Goal: Information Seeking & Learning: Find specific fact

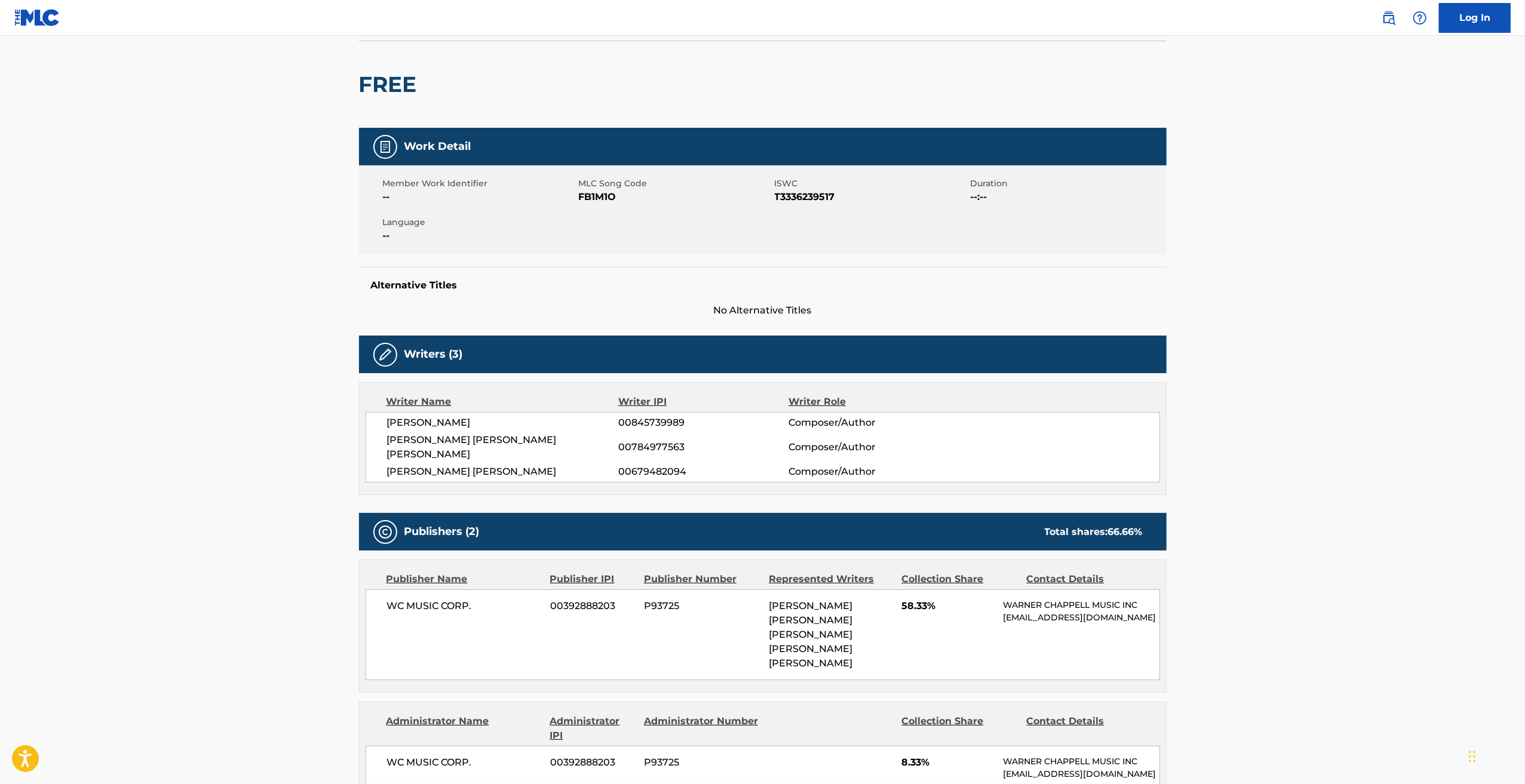
scroll to position [10, 0]
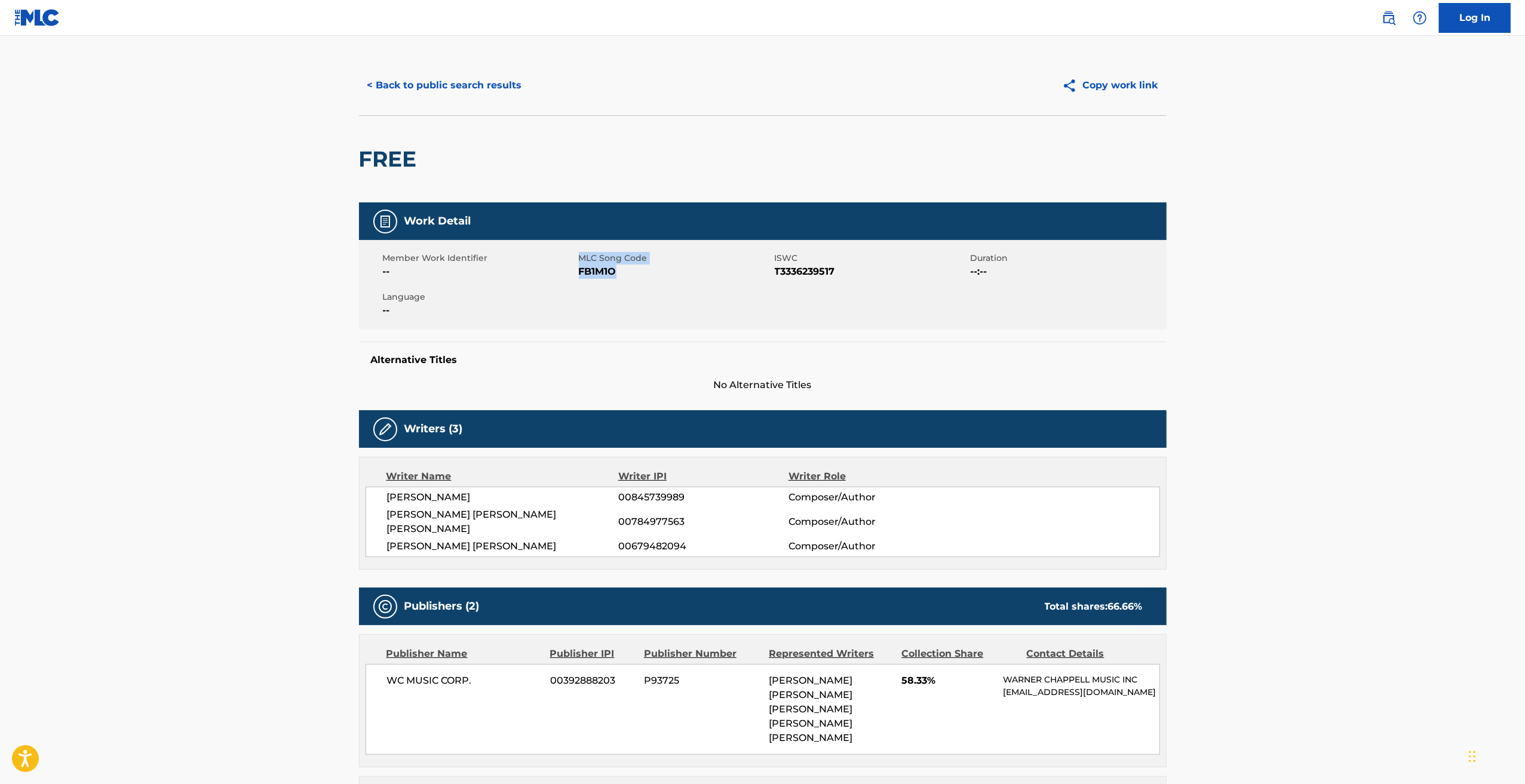
drag, startPoint x: 575, startPoint y: 267, endPoint x: 631, endPoint y: 269, distance: 56.0
click at [630, 268] on div "Member Work Identifier -- MLC Song Code FB1M1O ISWC T3336239517 Duration --:-- …" at bounding box center [762, 284] width 808 height 90
click at [637, 296] on div "Member Work Identifier -- MLC Song Code FB1M1O ISWC T3336239517 Duration --:-- …" at bounding box center [762, 284] width 808 height 90
drag, startPoint x: 578, startPoint y: 269, endPoint x: 614, endPoint y: 268, distance: 36.0
click at [614, 268] on div "Member Work Identifier -- MLC Song Code FB1M1O ISWC T3336239517 Duration --:-- …" at bounding box center [762, 284] width 808 height 90
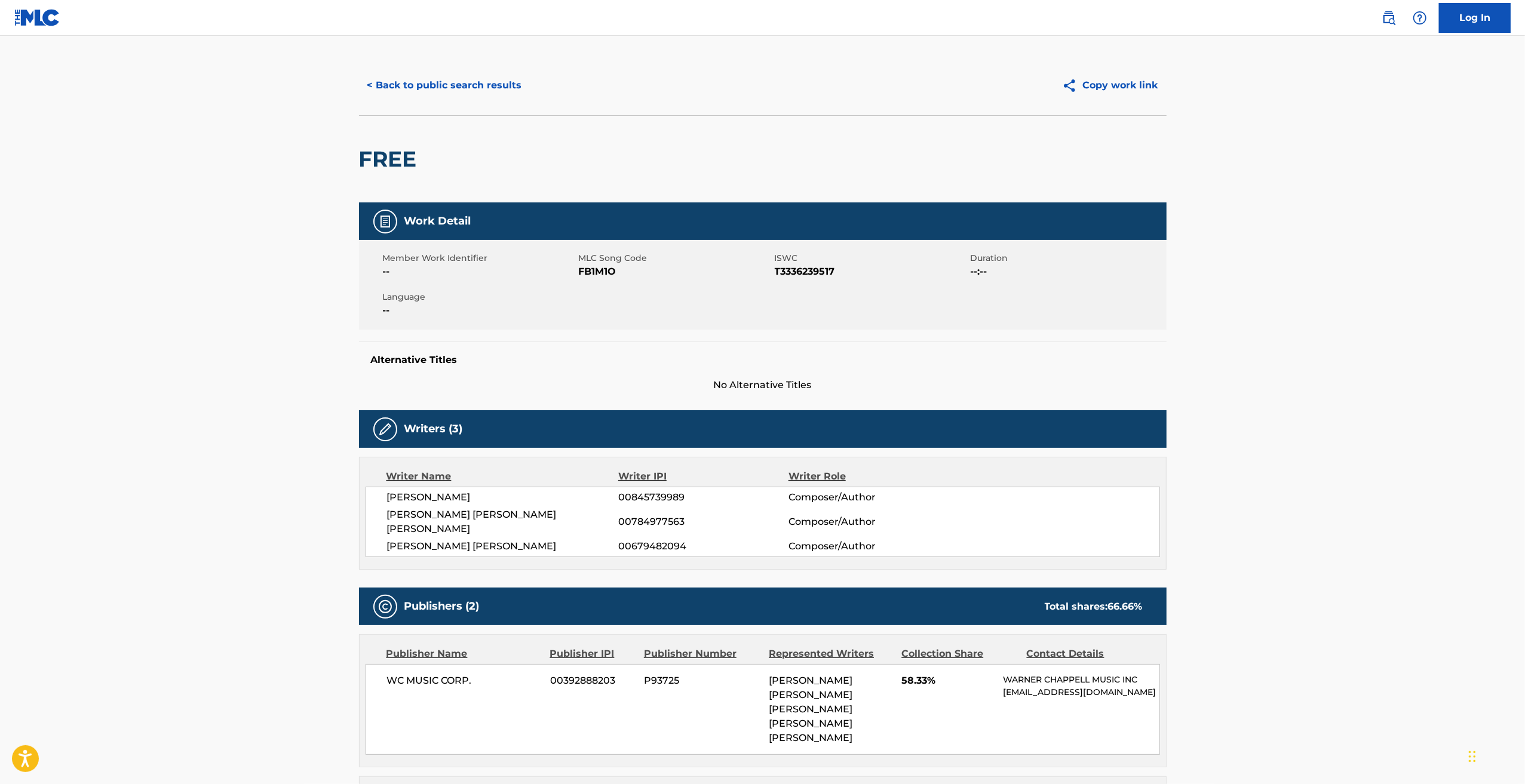
click at [781, 267] on span "T3336239517" at bounding box center [871, 271] width 193 height 14
drag, startPoint x: 775, startPoint y: 271, endPoint x: 836, endPoint y: 271, distance: 61.0
click at [836, 271] on span "T3336239517" at bounding box center [871, 271] width 193 height 14
copy span "T3336239517"
click at [400, 87] on button "< Back to public search results" at bounding box center [444, 85] width 171 height 30
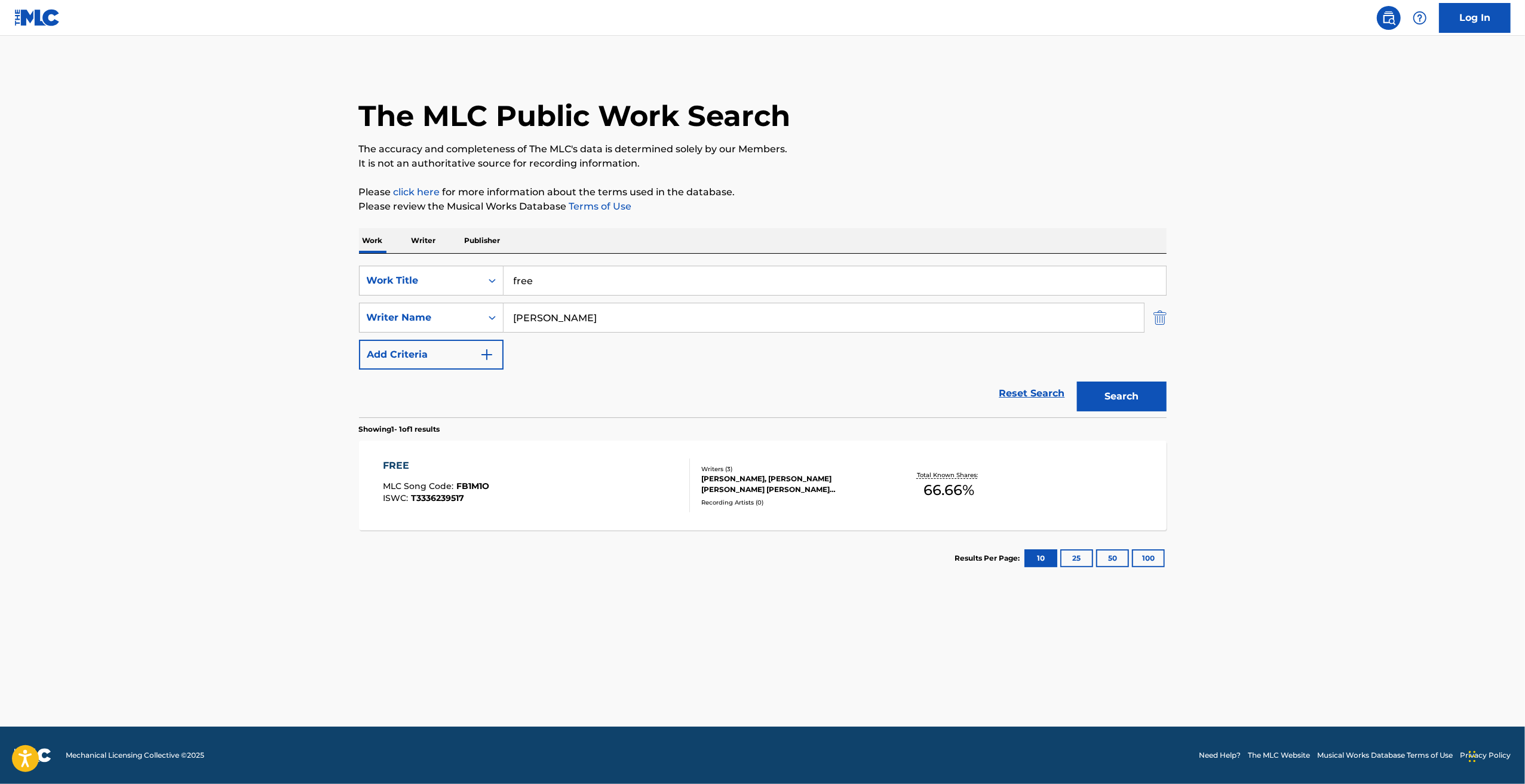
click at [1165, 311] on img "Search Form" at bounding box center [1159, 318] width 13 height 30
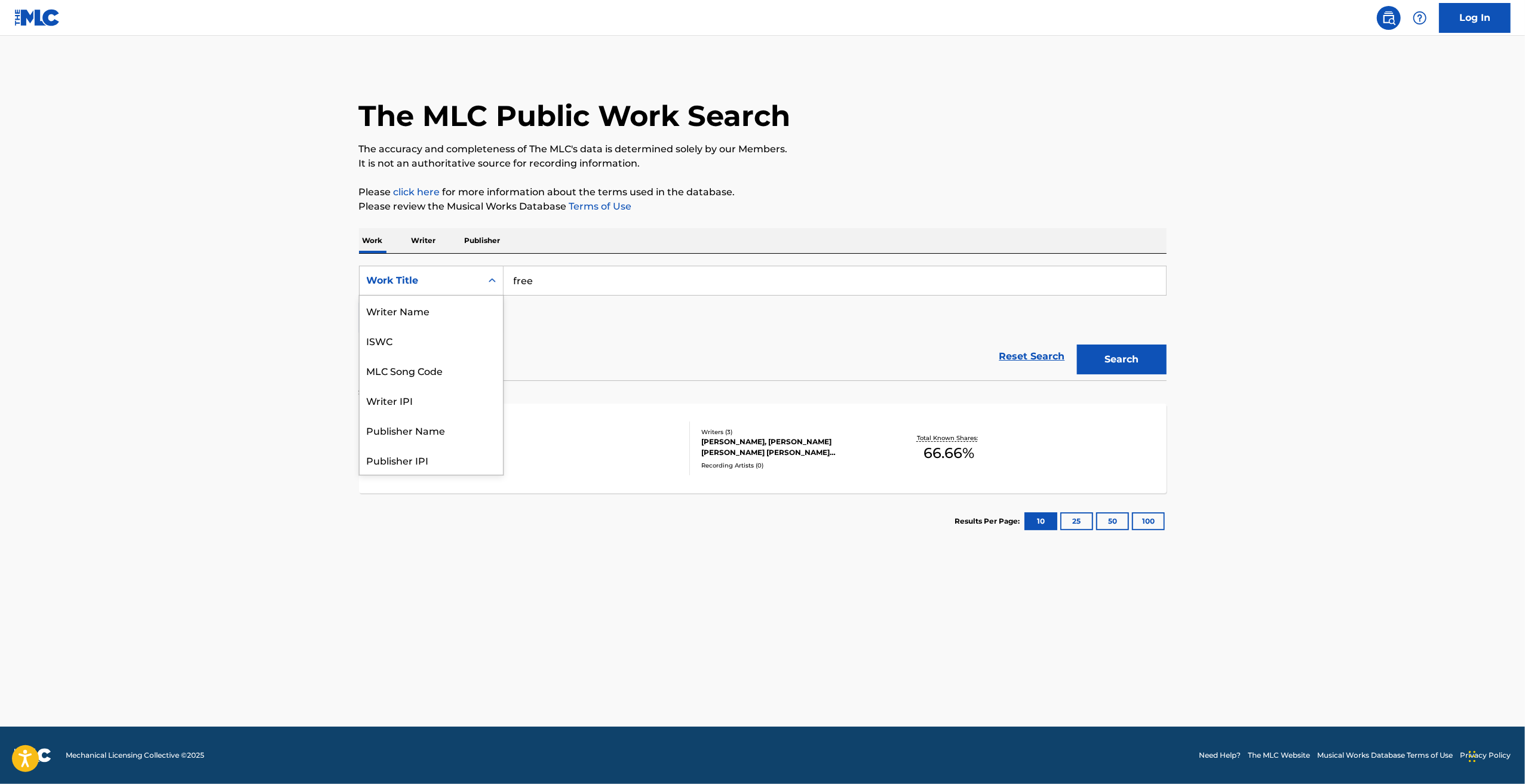
click at [485, 277] on div "Search Form" at bounding box center [492, 280] width 22 height 22
click at [485, 312] on img "Search Form" at bounding box center [486, 317] width 14 height 14
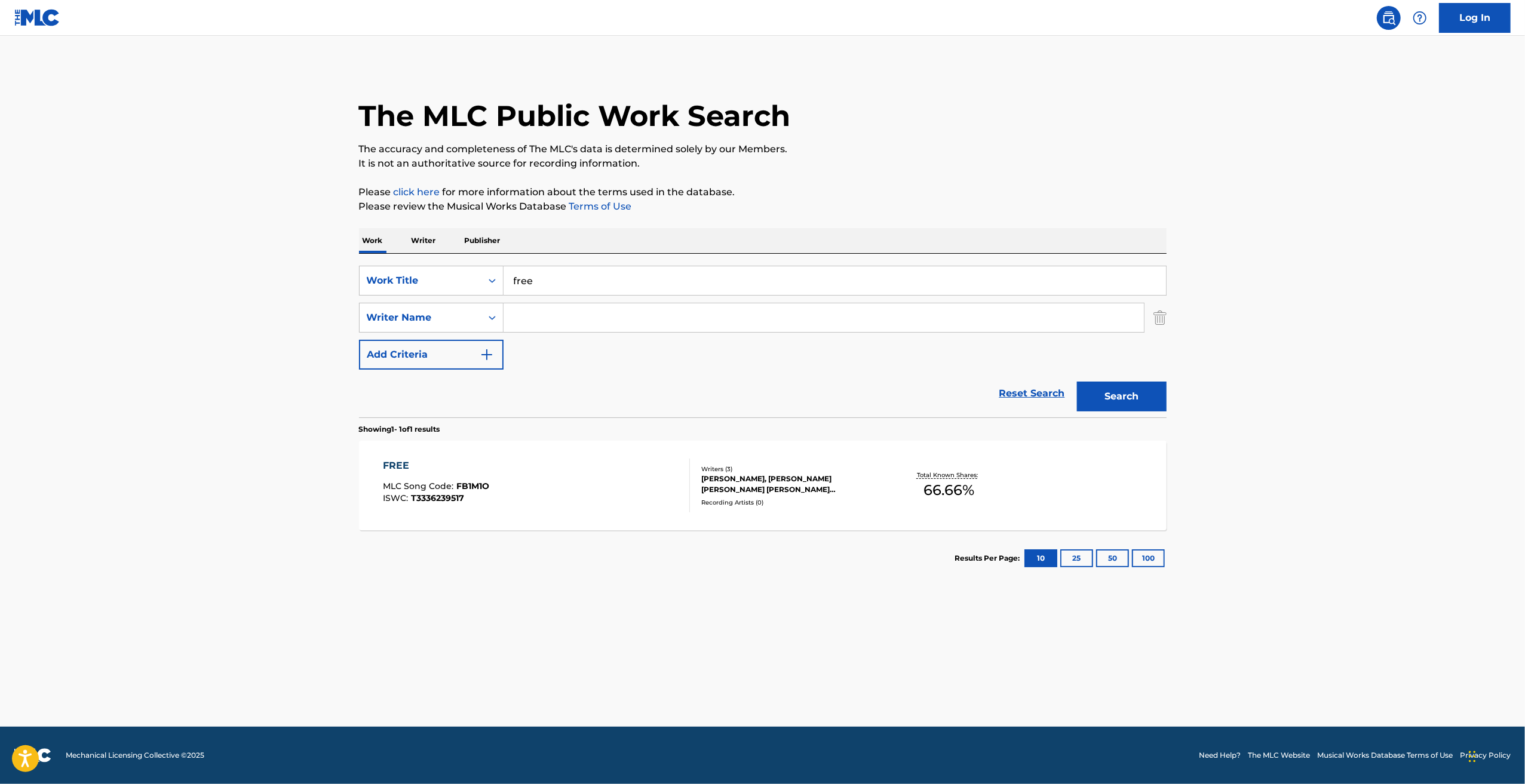
click at [527, 314] on input "Search Form" at bounding box center [824, 317] width 640 height 29
paste input "T3336239517"
type input "T3336239517"
click at [485, 318] on div "Search Form" at bounding box center [492, 317] width 22 height 22
click at [470, 435] on div "MLC Publisher Number" at bounding box center [431, 437] width 143 height 30
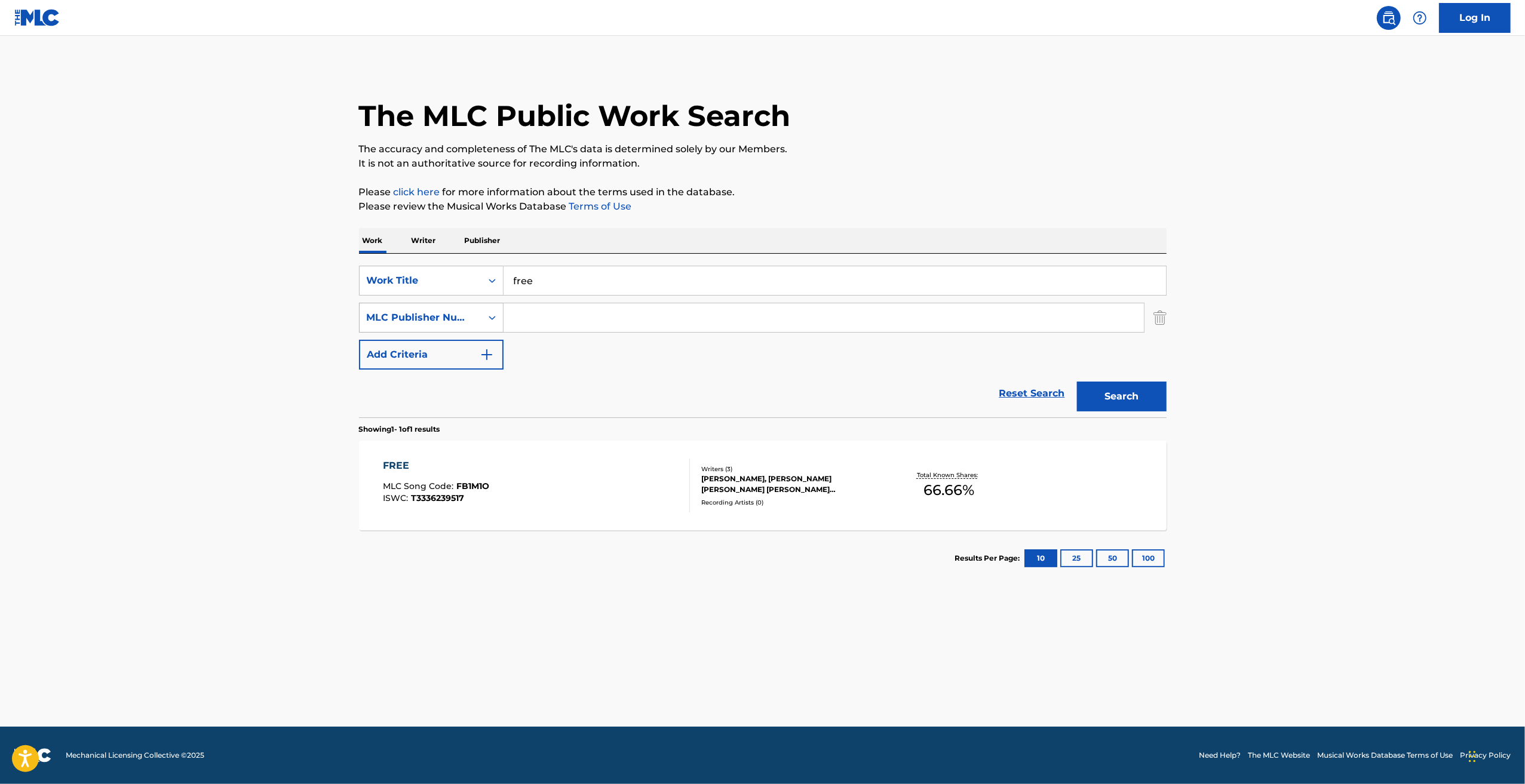
click at [466, 316] on div "MLC Publisher Number" at bounding box center [420, 317] width 108 height 14
click at [731, 369] on div "SearchWithCriteria21b84033-cfed-4beb-b177-cdea8a45e5bc Work Title free SearchWi…" at bounding box center [762, 317] width 808 height 104
drag, startPoint x: 567, startPoint y: 317, endPoint x: 563, endPoint y: 311, distance: 7.2
click at [563, 311] on input "Search Form" at bounding box center [824, 317] width 640 height 29
type input "ejae"
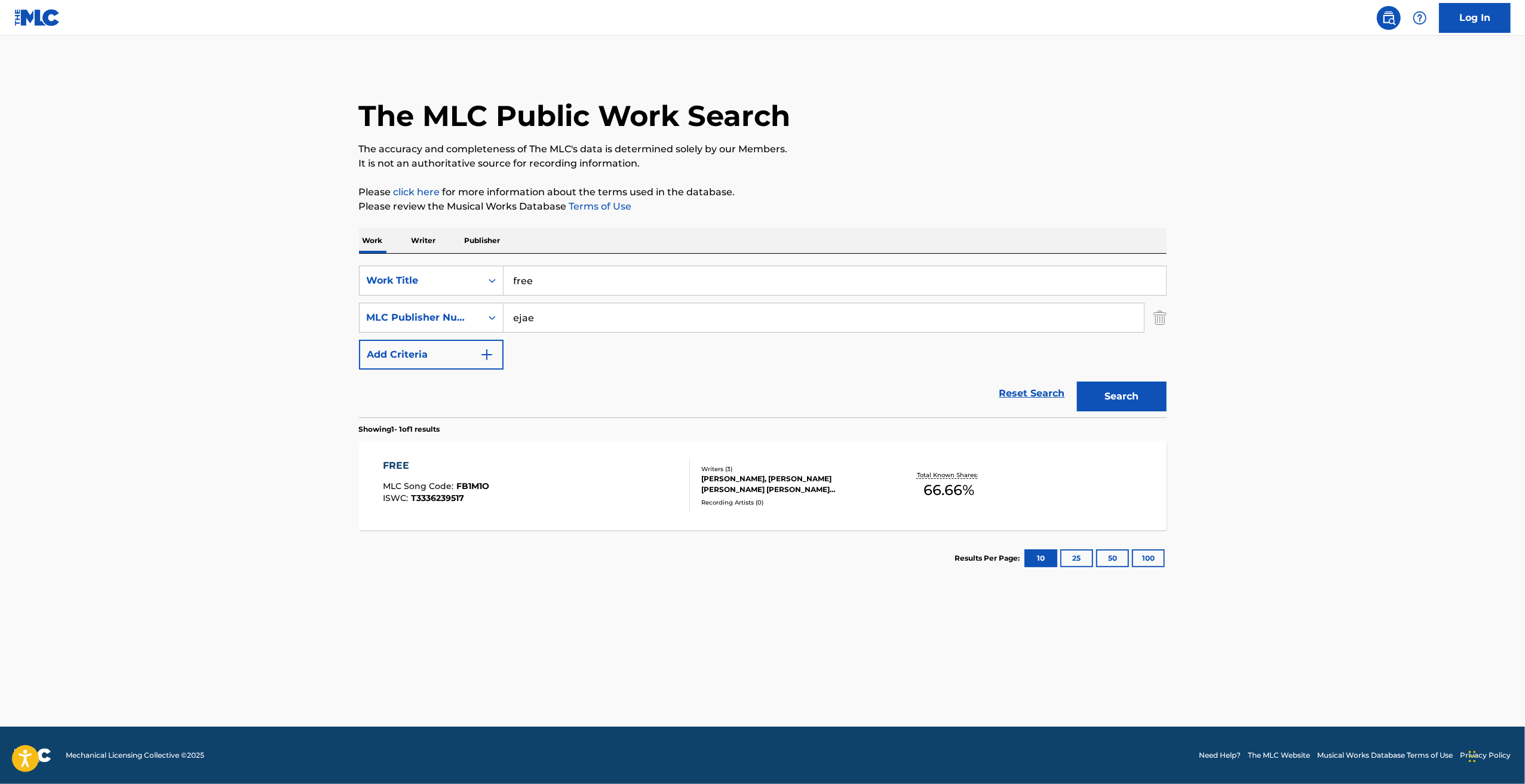
click at [410, 302] on div "SearchWithCriteria21b84033-cfed-4beb-b177-cdea8a45e5bc Work Title free SearchWi…" at bounding box center [762, 317] width 808 height 104
click at [409, 305] on div "MLC Publisher Number" at bounding box center [431, 318] width 145 height 30
click at [399, 348] on div "Writer Name" at bounding box center [431, 348] width 143 height 30
click at [1130, 400] on button "Search" at bounding box center [1122, 397] width 90 height 30
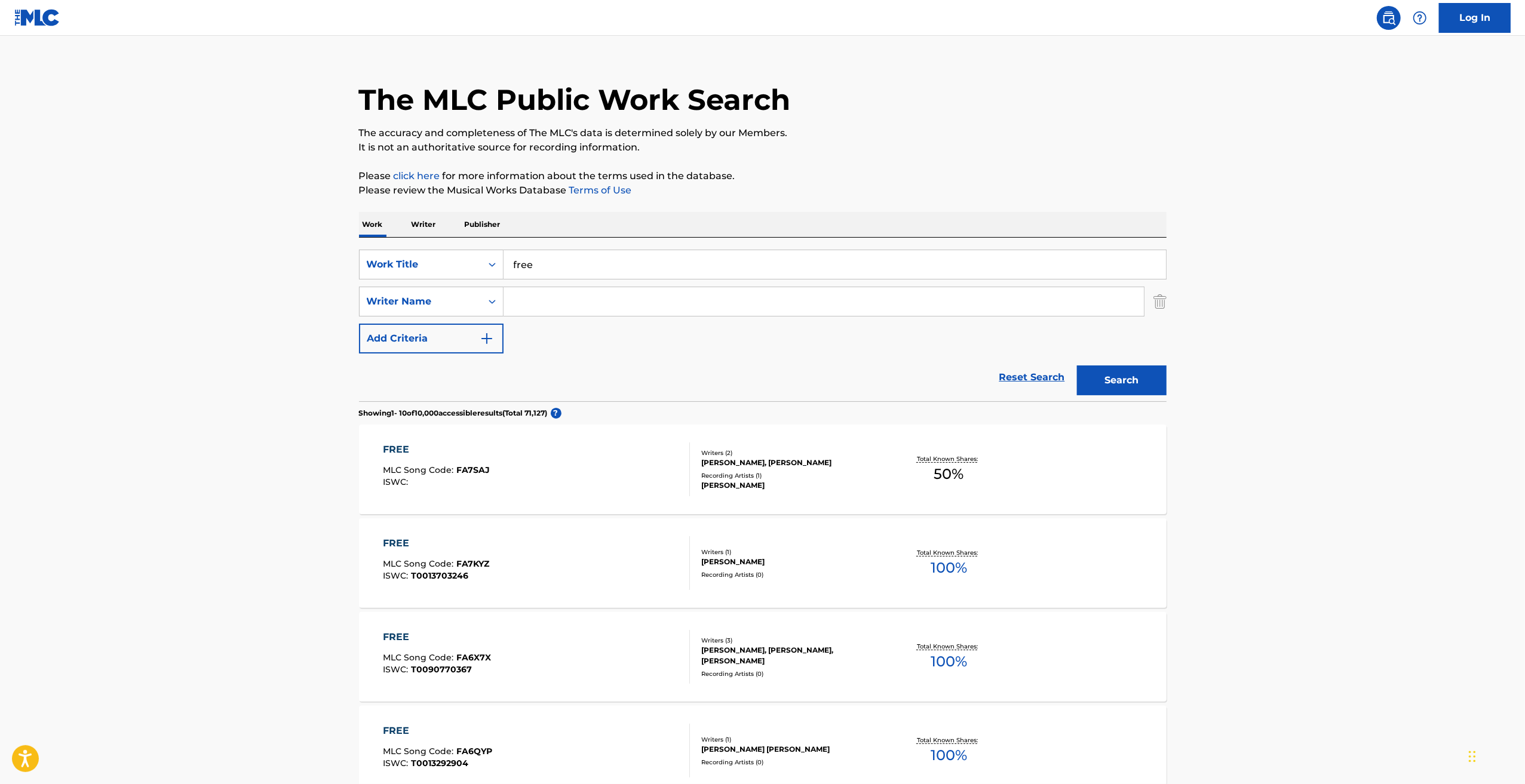
scroll to position [0, 0]
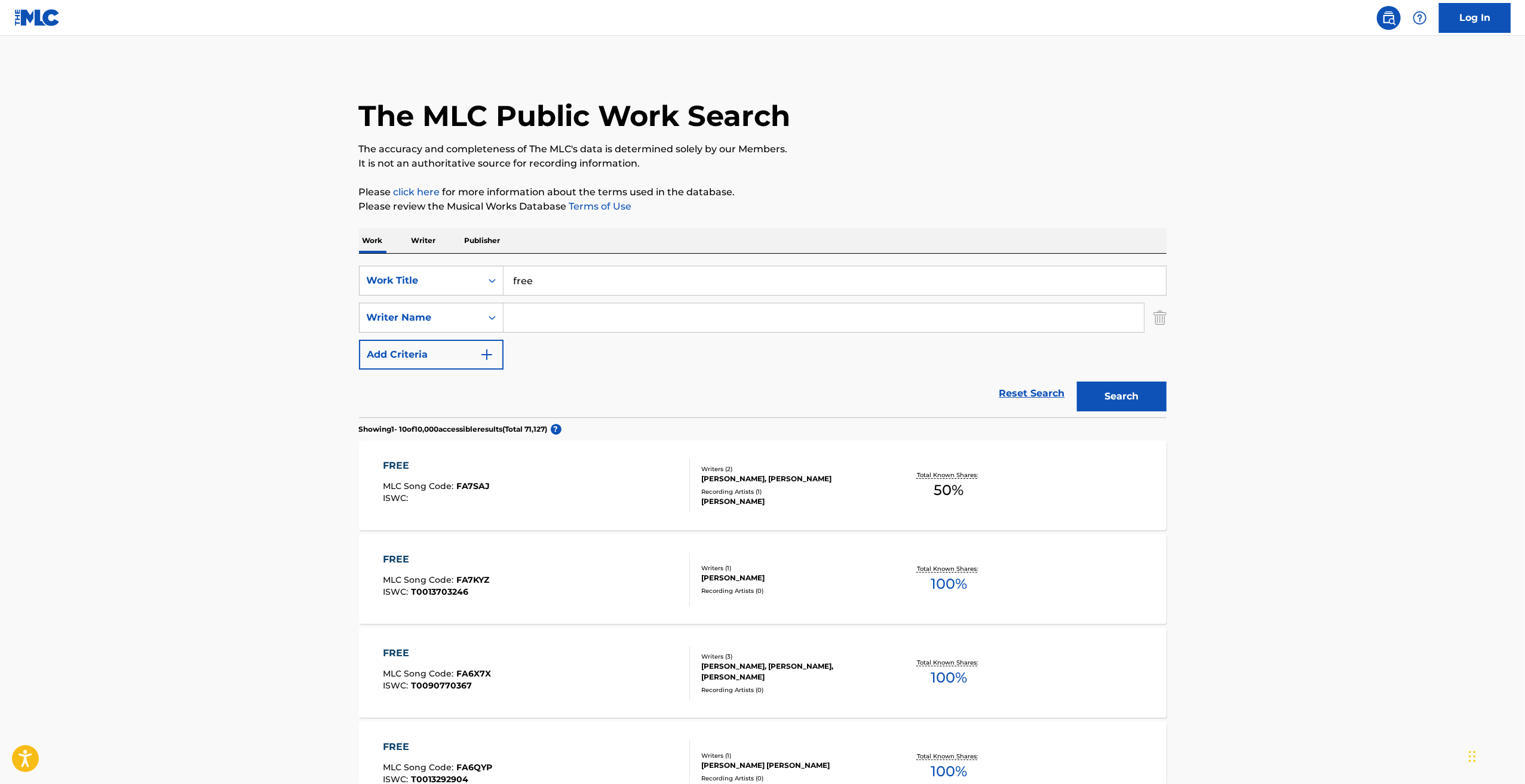
click at [569, 311] on input "Search Form" at bounding box center [824, 317] width 640 height 29
type input "yakobi"
click at [1077, 381] on button "Search" at bounding box center [1122, 397] width 90 height 30
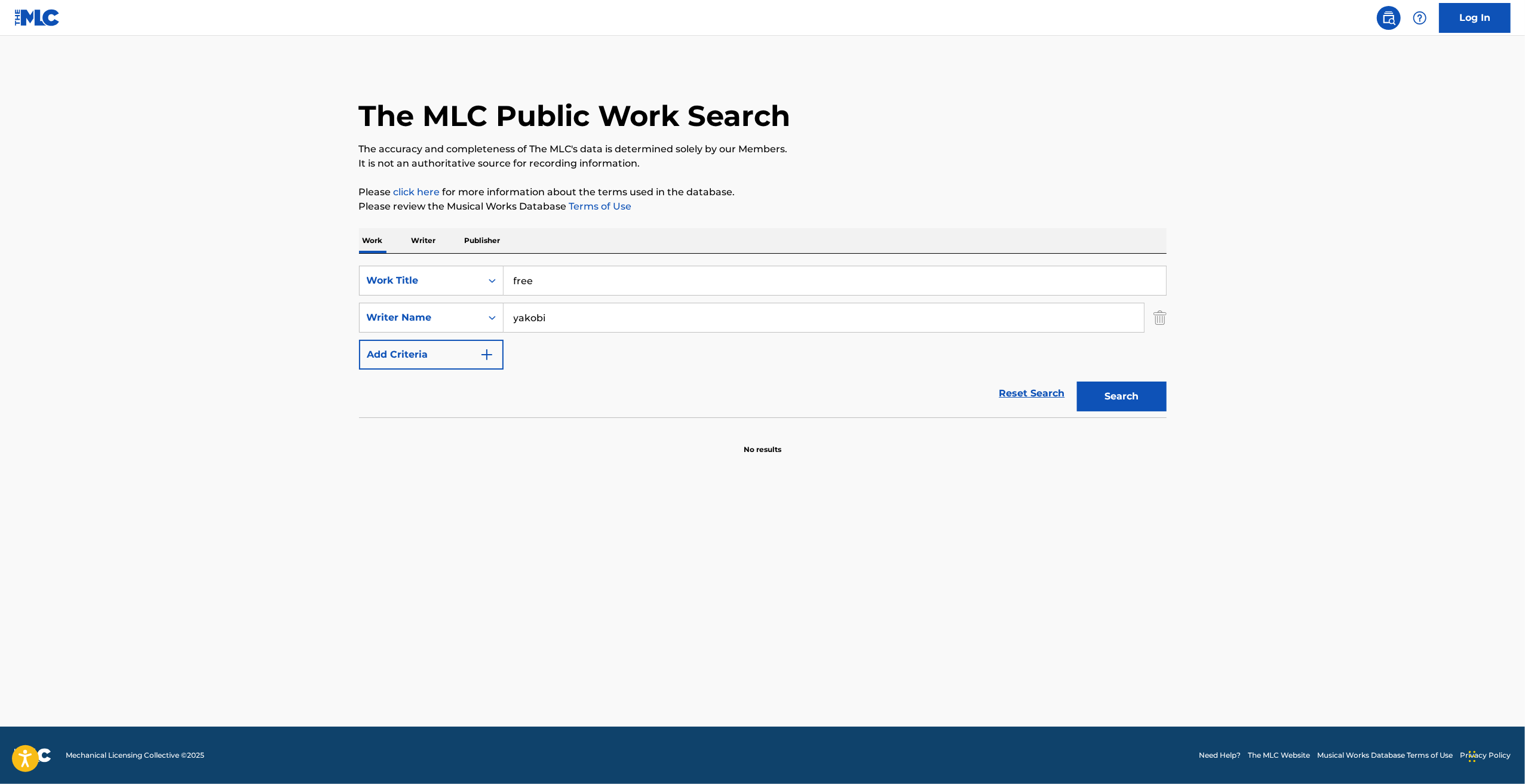
drag, startPoint x: 588, startPoint y: 316, endPoint x: 286, endPoint y: 387, distance: 310.2
click at [286, 387] on main "The MLC Public Work Search The accuracy and completeness of The MLC's data is d…" at bounding box center [762, 381] width 1525 height 691
type input "ㄷ"
type input "ejae ejae"
click at [1077, 381] on button "Search" at bounding box center [1122, 397] width 90 height 30
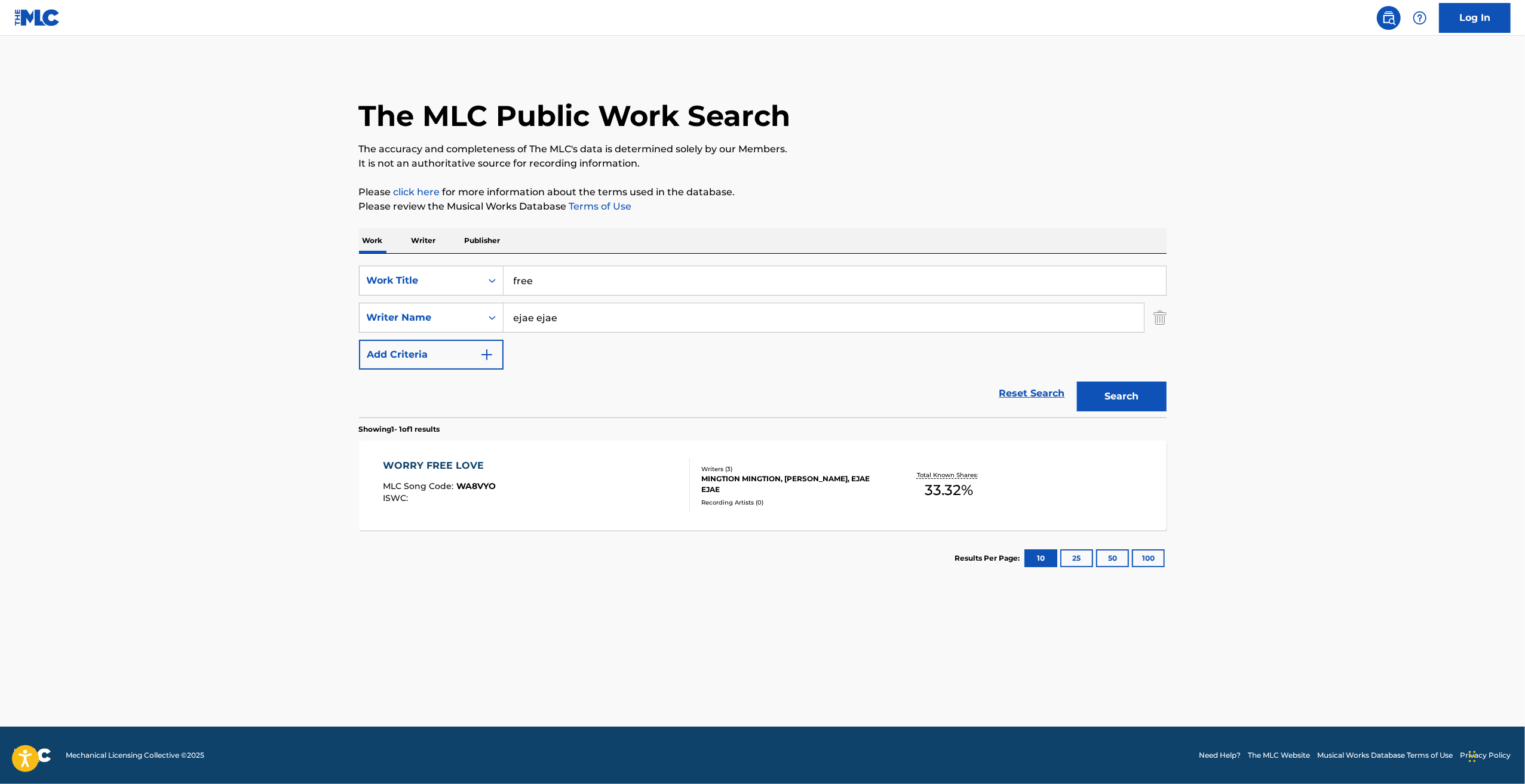
click at [802, 475] on div "MINGTION MINGTION, [PERSON_NAME], EJAE EJAE" at bounding box center [791, 484] width 180 height 22
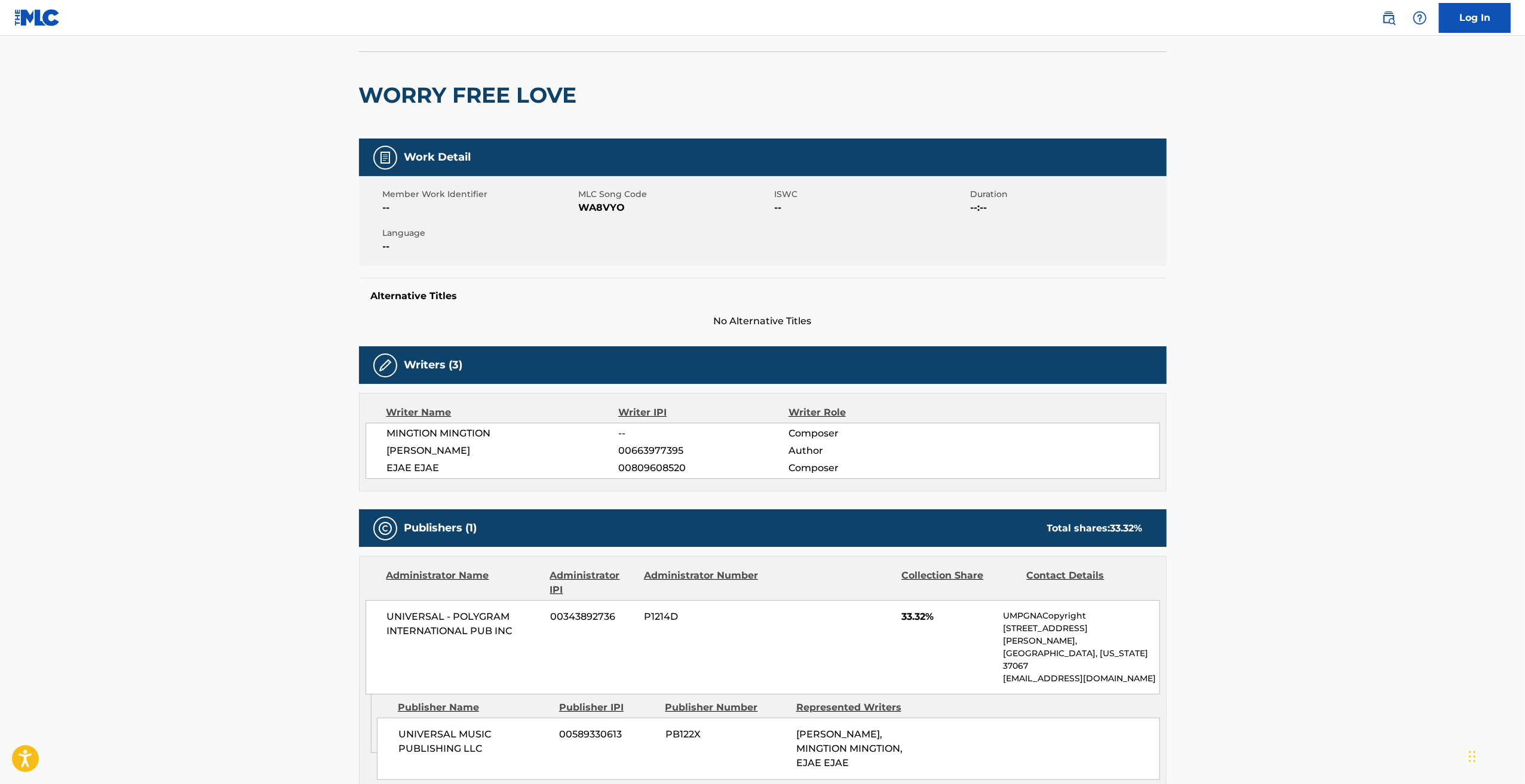
scroll to position [158, 0]
